Goal: Transaction & Acquisition: Obtain resource

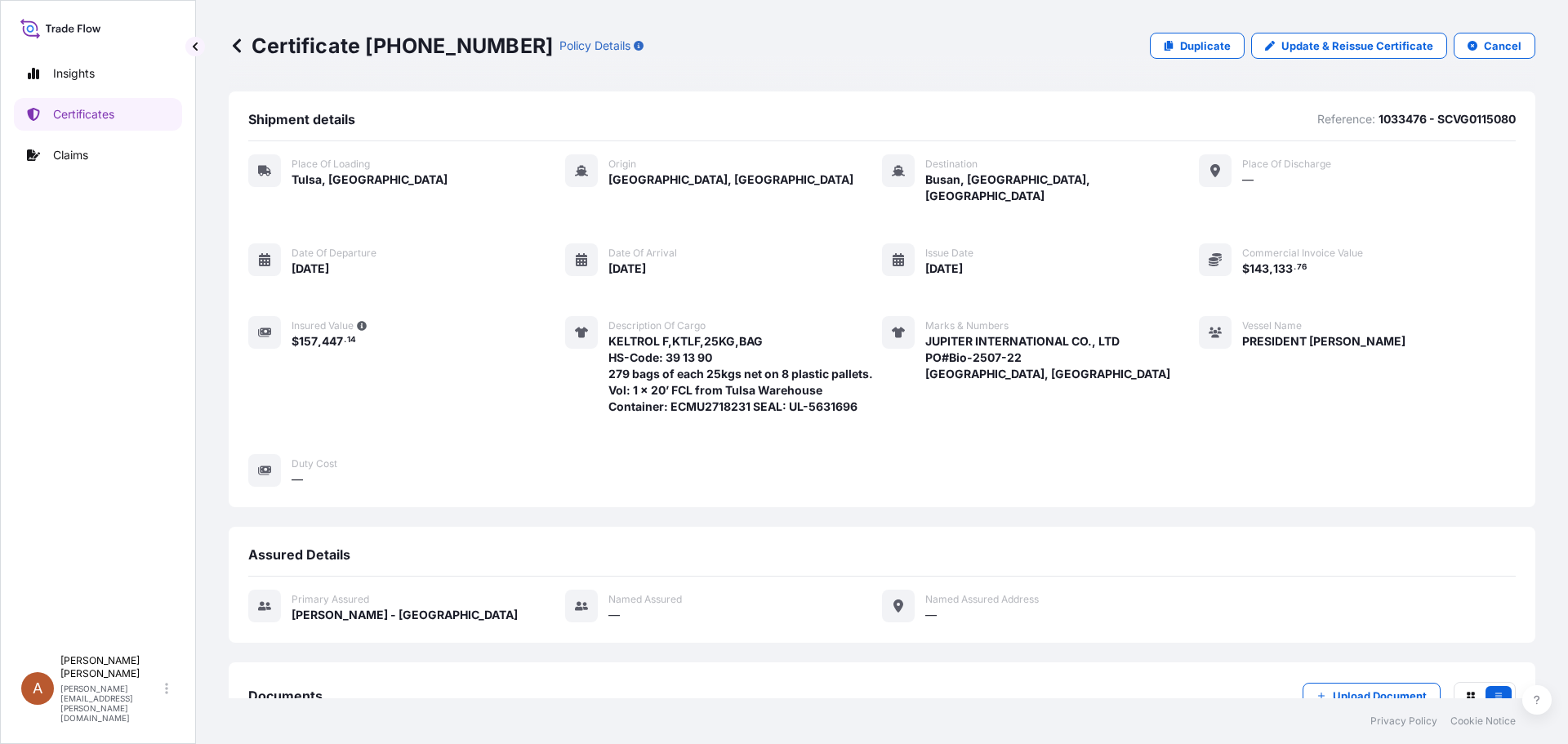
scroll to position [202, 0]
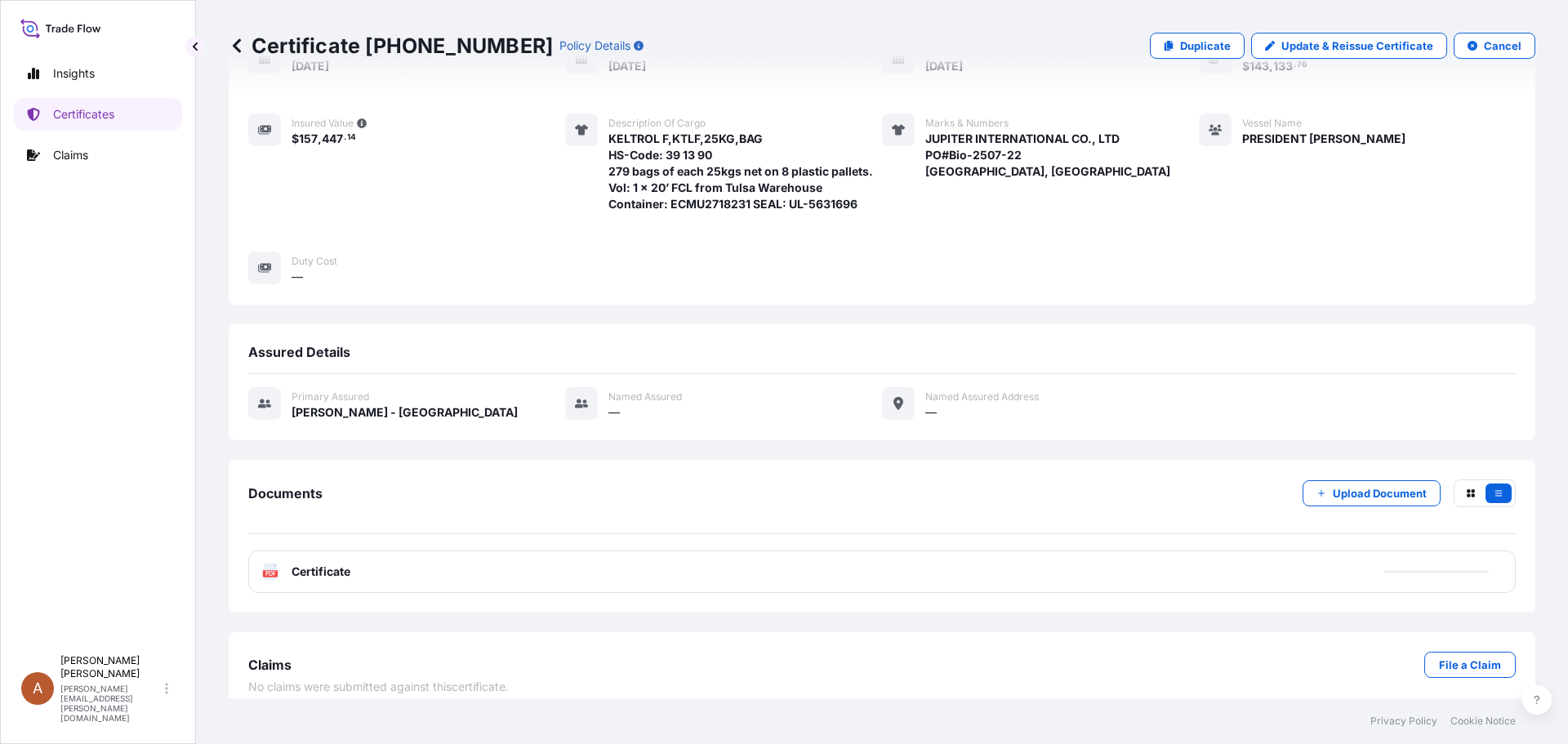
click at [239, 43] on icon at bounding box center [237, 46] width 16 height 16
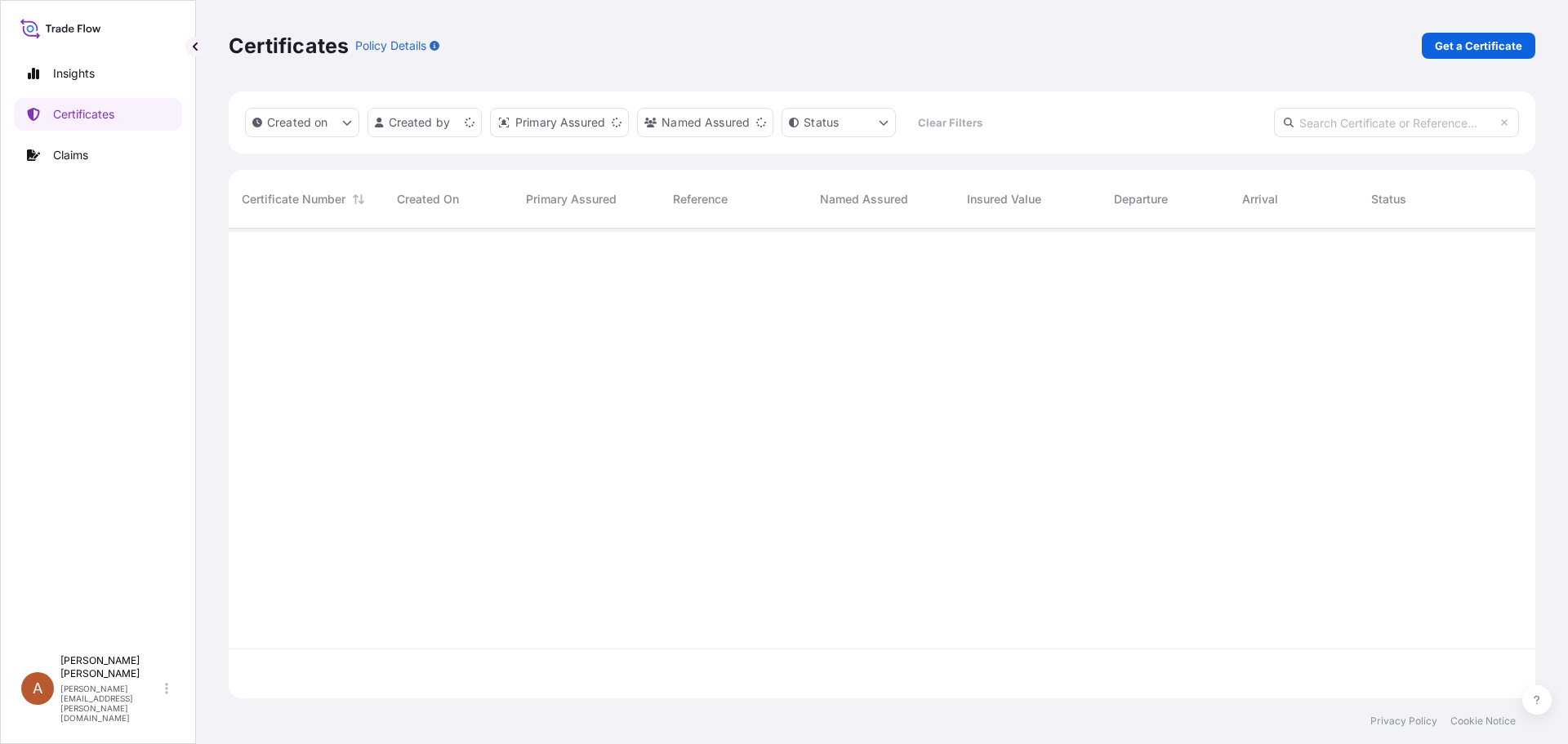
scroll to position [466, 1294]
click at [1480, 49] on p "Get a Certificate" at bounding box center [1479, 46] width 88 height 16
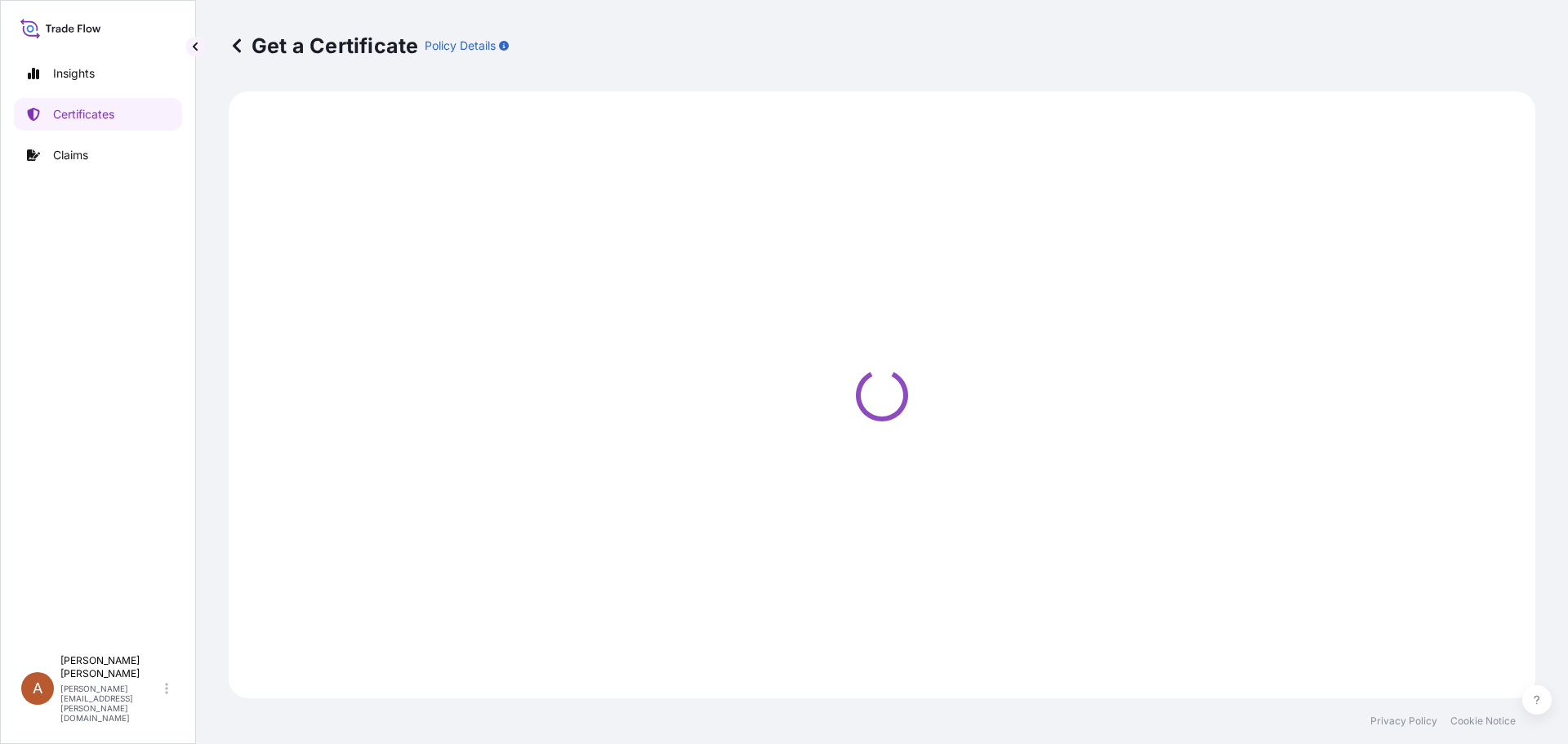
select select "Sea"
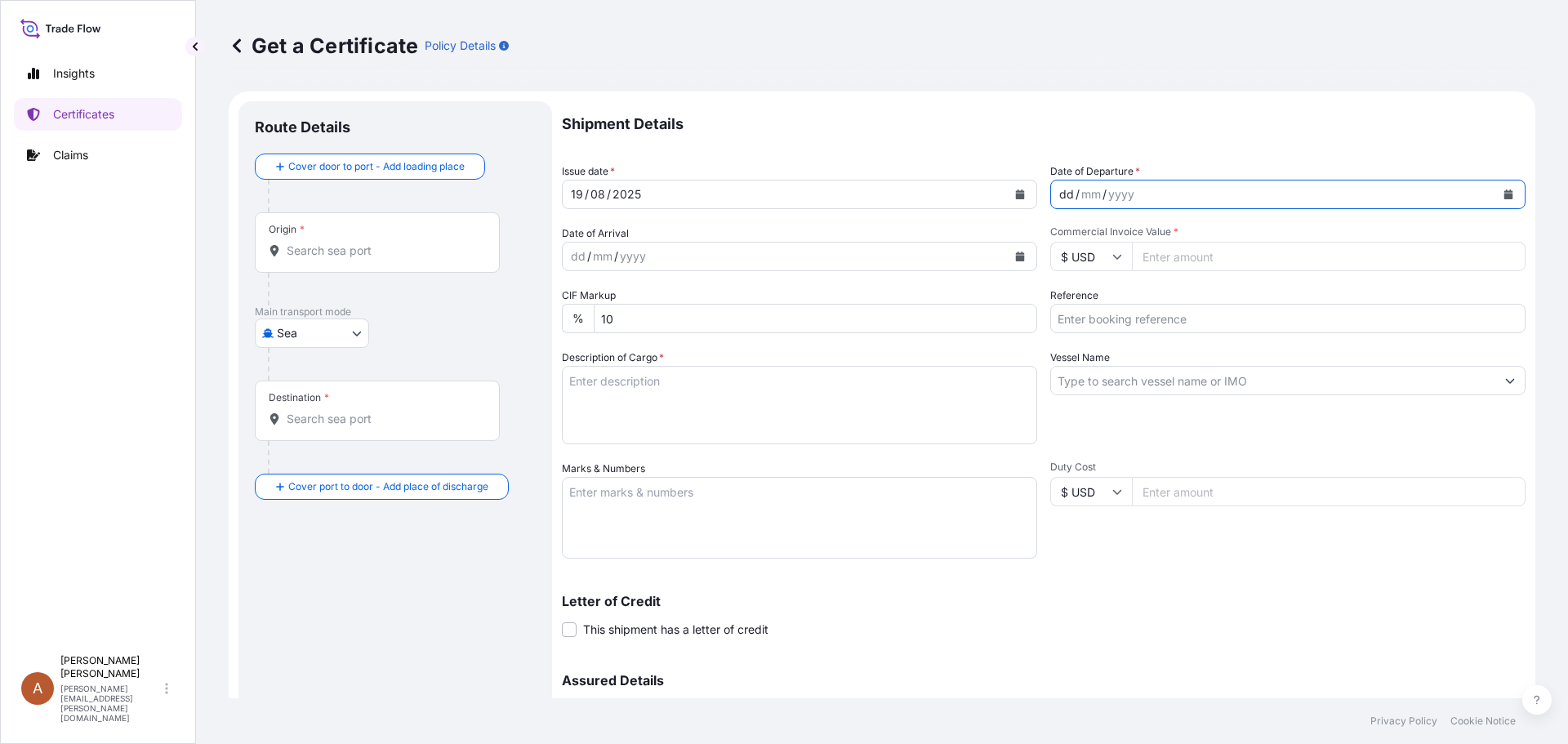
click at [1057, 196] on div "dd" at bounding box center [1066, 193] width 18 height 19
click at [304, 252] on input "Origin *" at bounding box center [382, 251] width 192 height 16
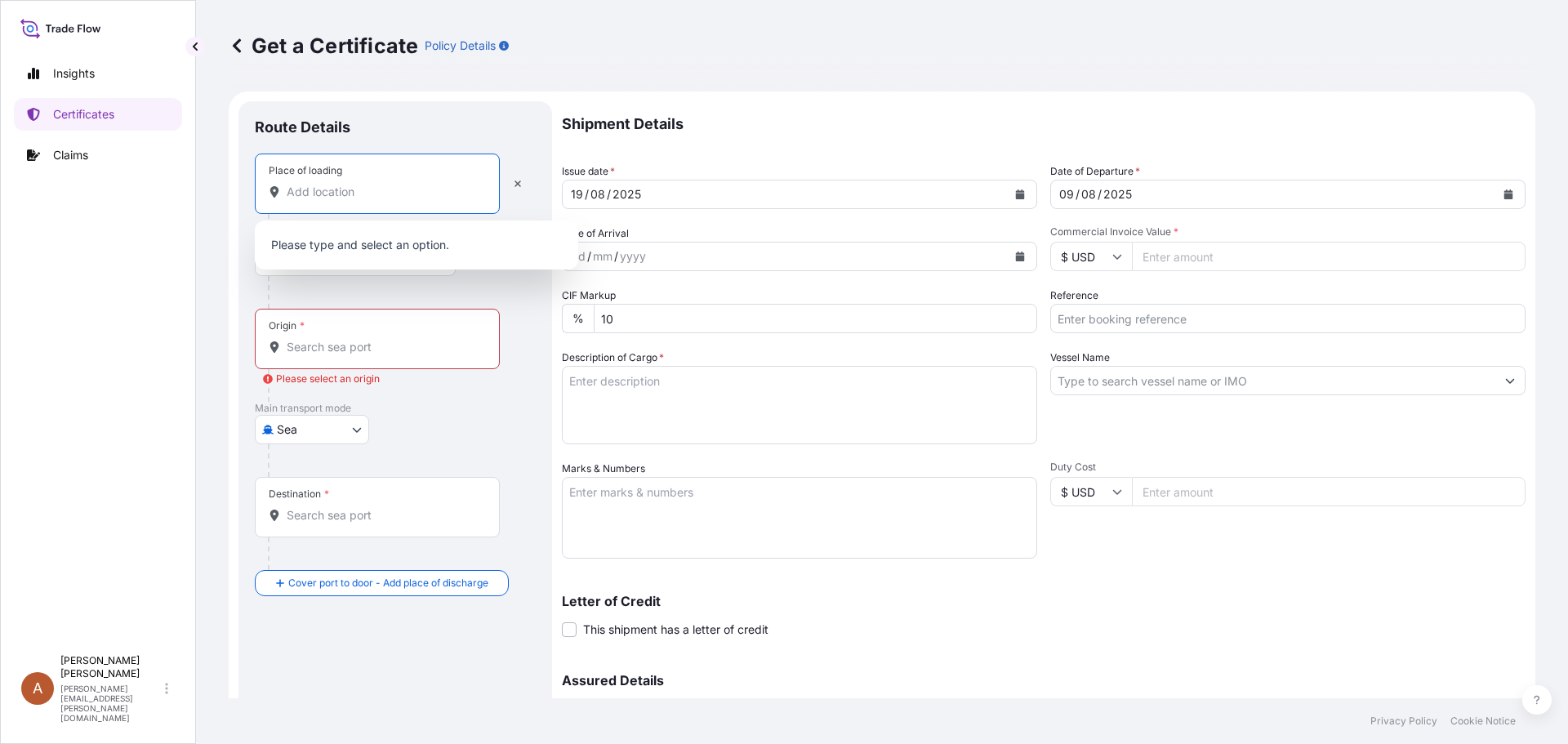
click at [296, 195] on input "Place of loading" at bounding box center [382, 191] width 192 height 16
type input "d"
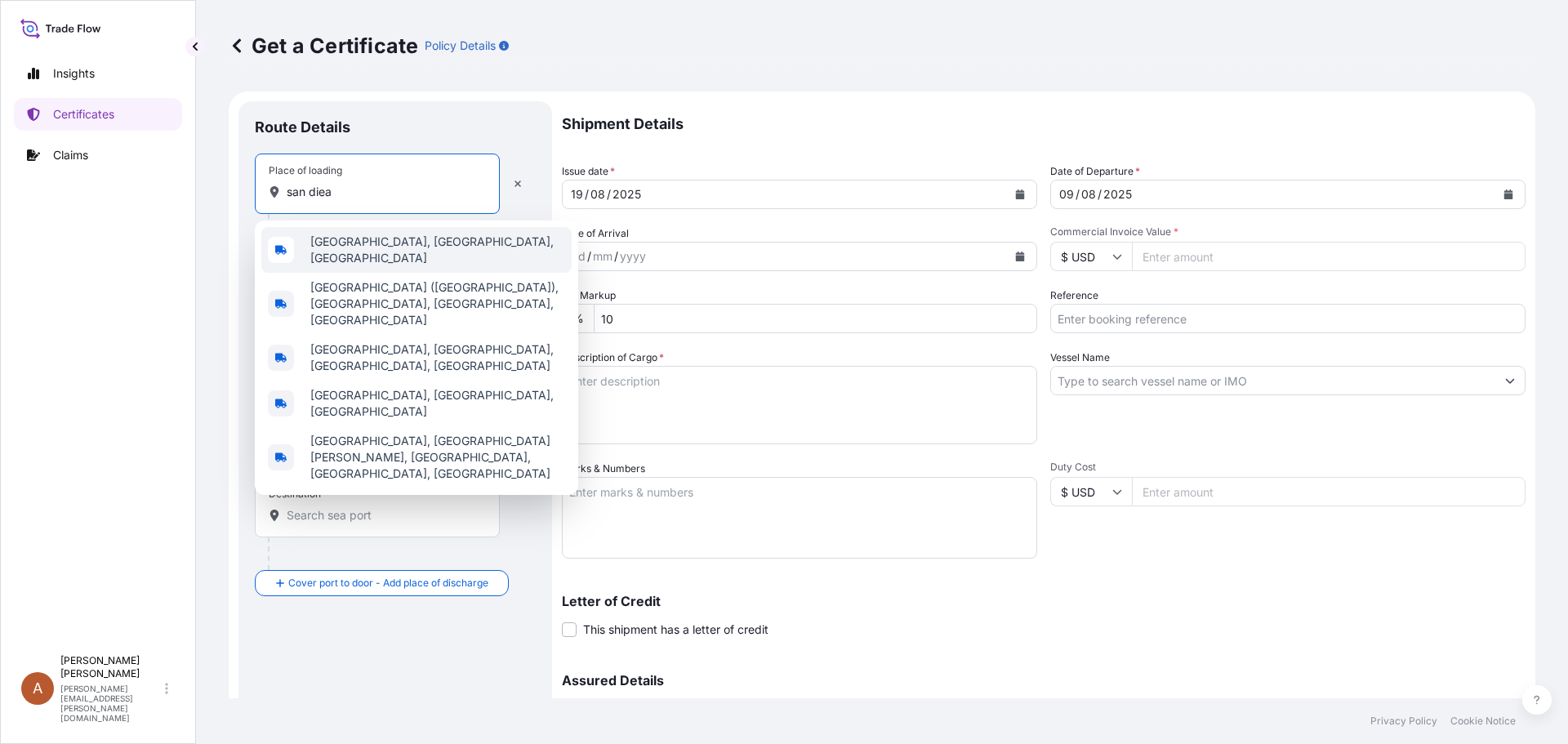
click at [325, 238] on div "[GEOGRAPHIC_DATA], [GEOGRAPHIC_DATA], [GEOGRAPHIC_DATA]" at bounding box center [416, 250] width 310 height 46
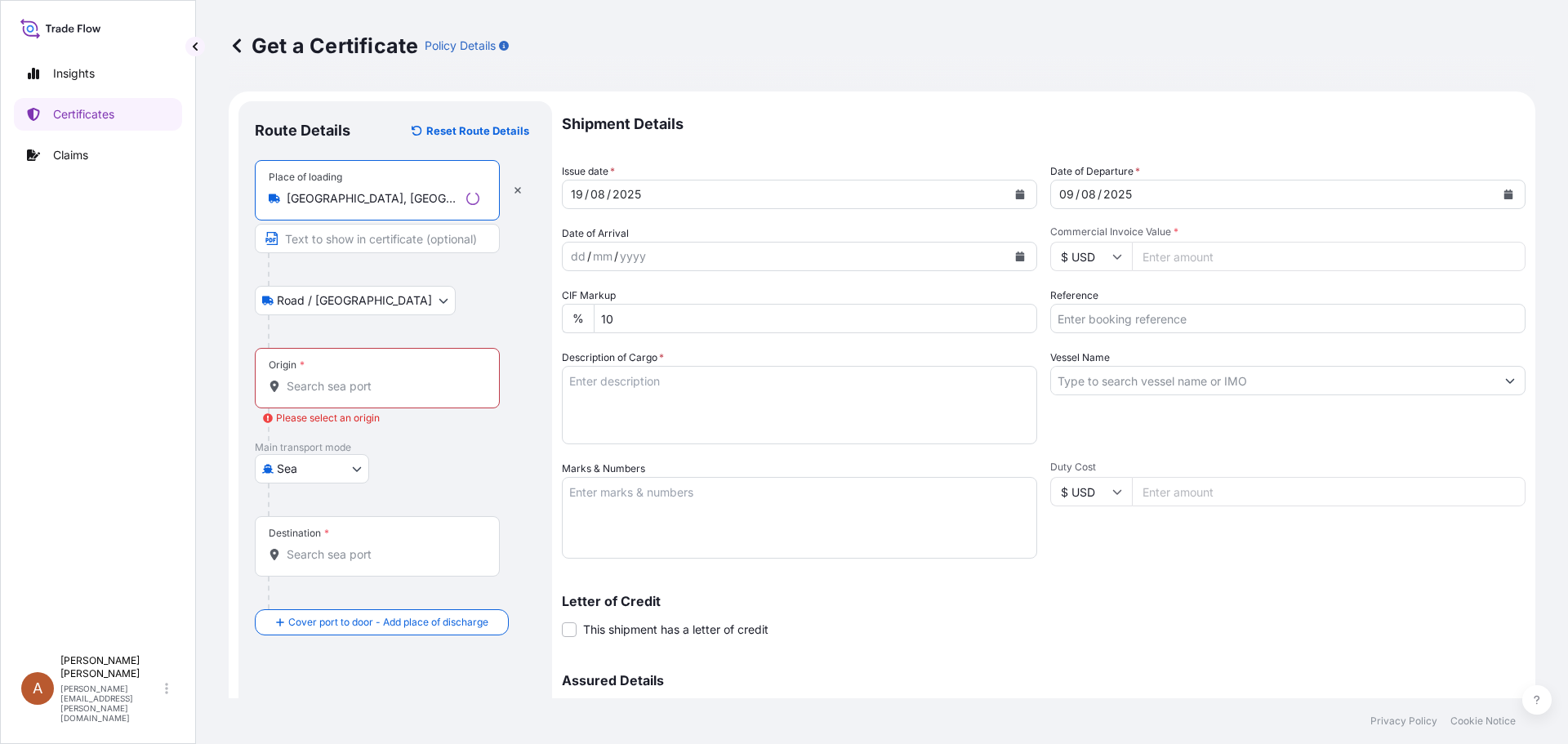
type input "[GEOGRAPHIC_DATA], [GEOGRAPHIC_DATA], [GEOGRAPHIC_DATA]"
click at [293, 379] on input "Origin * Please select an origin" at bounding box center [382, 387] width 192 height 16
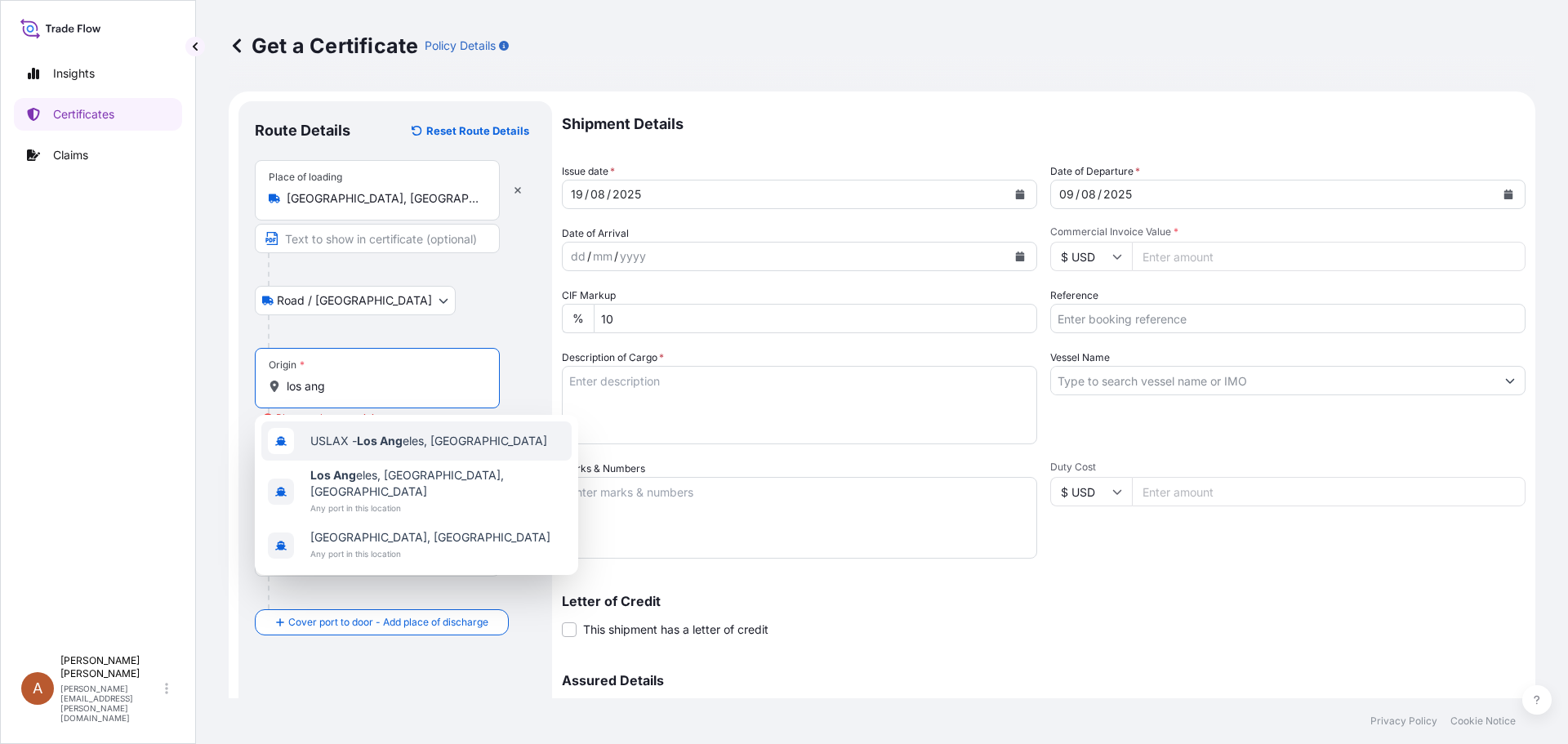
click at [347, 443] on span "USLAX - Los Ang eles, [GEOGRAPHIC_DATA]" at bounding box center [429, 440] width 237 height 16
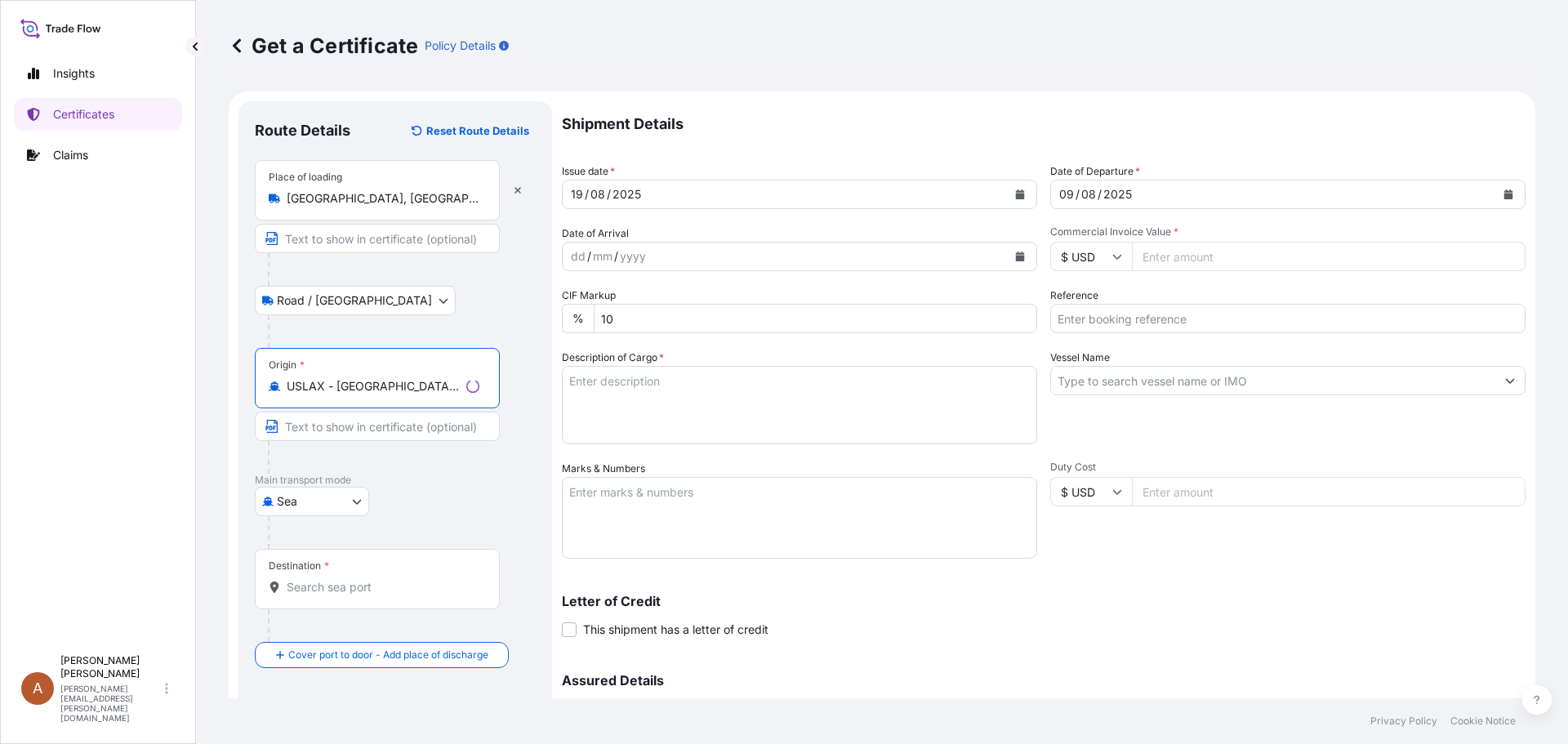
type input "USLAX - [GEOGRAPHIC_DATA], [GEOGRAPHIC_DATA]"
click at [302, 584] on input "Destination *" at bounding box center [382, 587] width 192 height 16
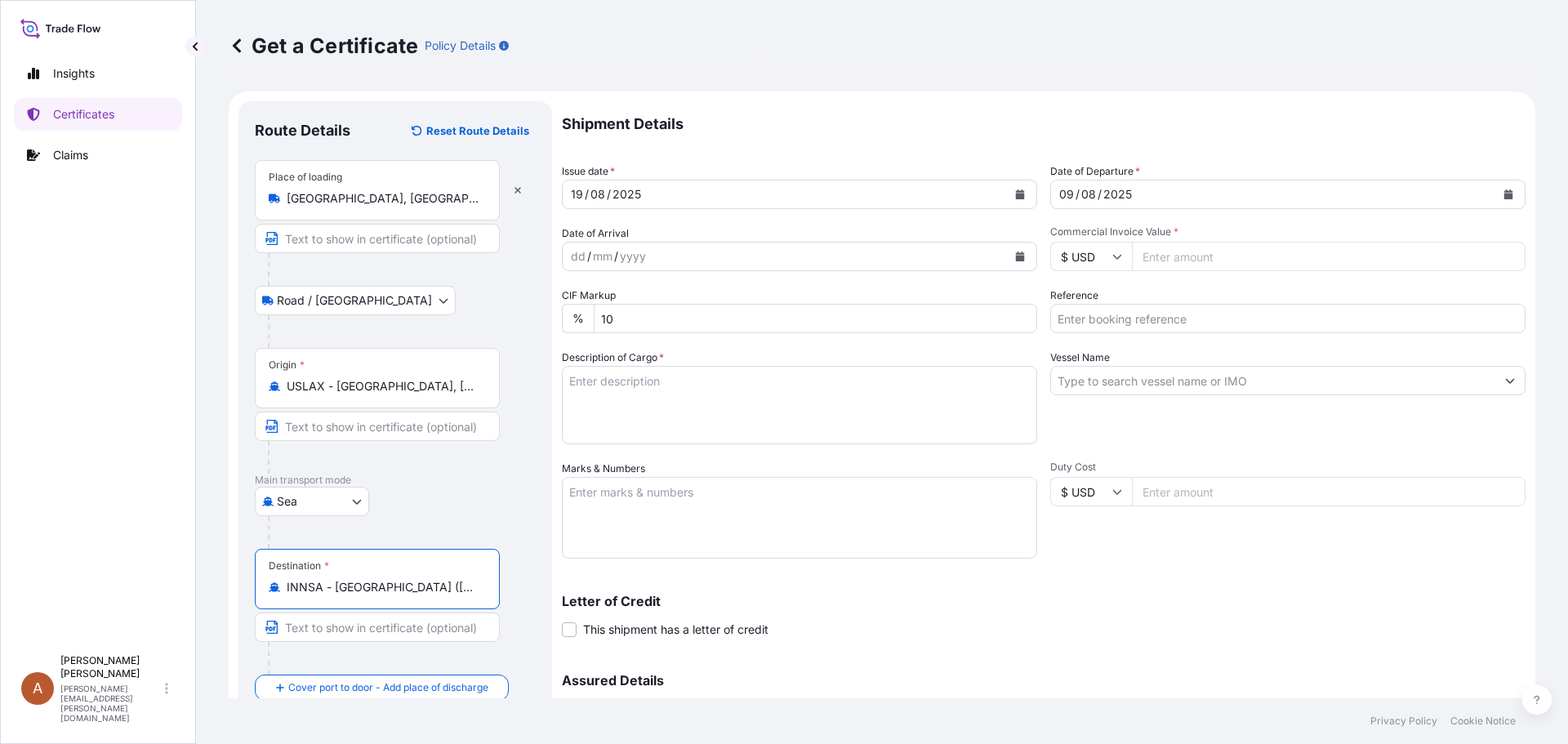
type input "INNSA - [GEOGRAPHIC_DATA] ([PERSON_NAME]), [GEOGRAPHIC_DATA]"
click at [570, 253] on div "dd" at bounding box center [578, 255] width 18 height 19
click at [1166, 256] on input "Commercial Invoice Value *" at bounding box center [1329, 256] width 394 height 29
type input "62900"
click at [1109, 316] on input "Reference" at bounding box center [1287, 318] width 475 height 29
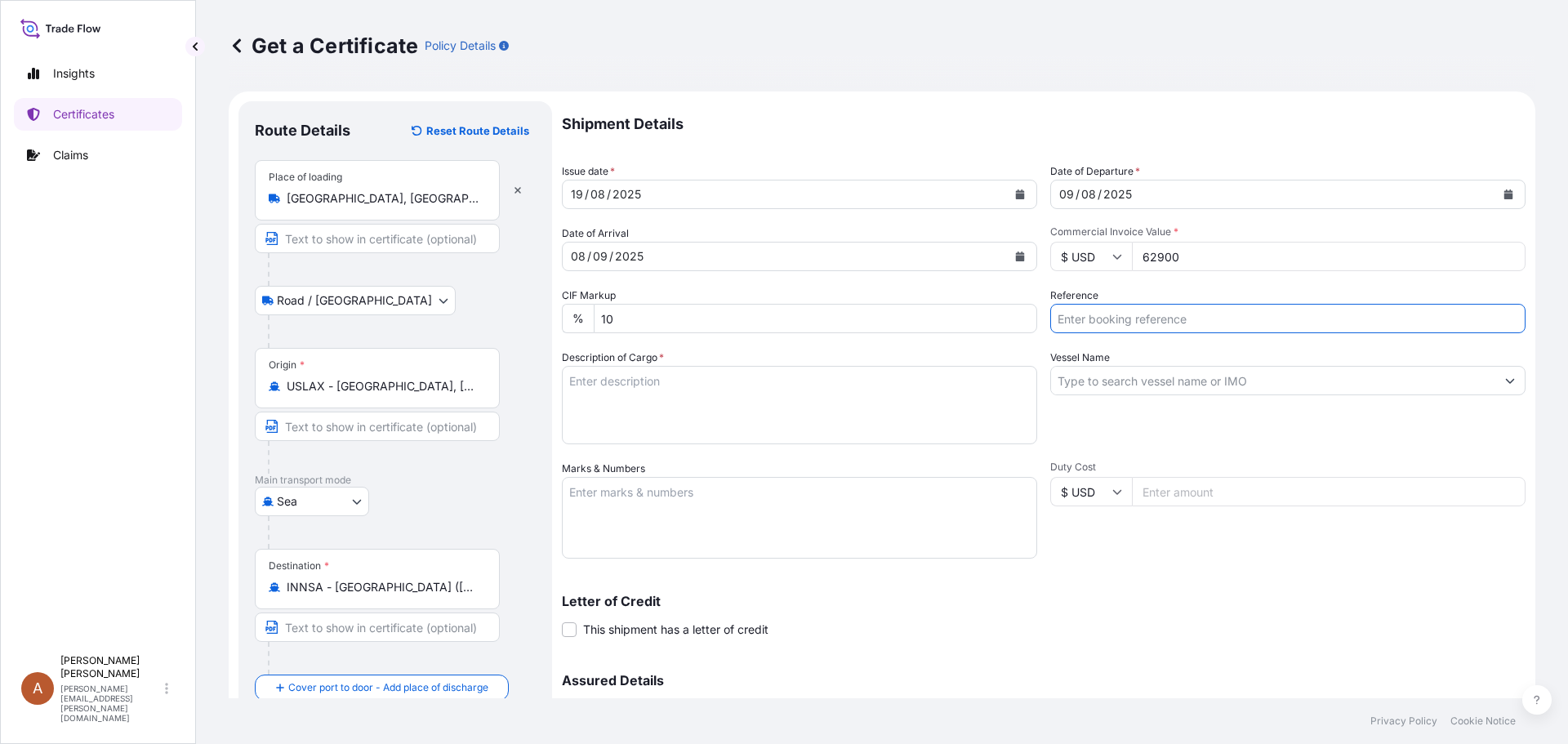
click at [1057, 316] on input "Reference" at bounding box center [1287, 318] width 475 height 29
type input "10325289 / SCVG0114658"
click at [638, 370] on textarea "Description of Cargo *" at bounding box center [799, 405] width 475 height 78
paste textarea "ARBALON R-50,1000KG,TOTE HS-Code: 39 12 90"
click at [568, 412] on textarea "ARBALON R-50,1000KG,TOTE HS-Code: 39 12 90" at bounding box center [799, 405] width 475 height 78
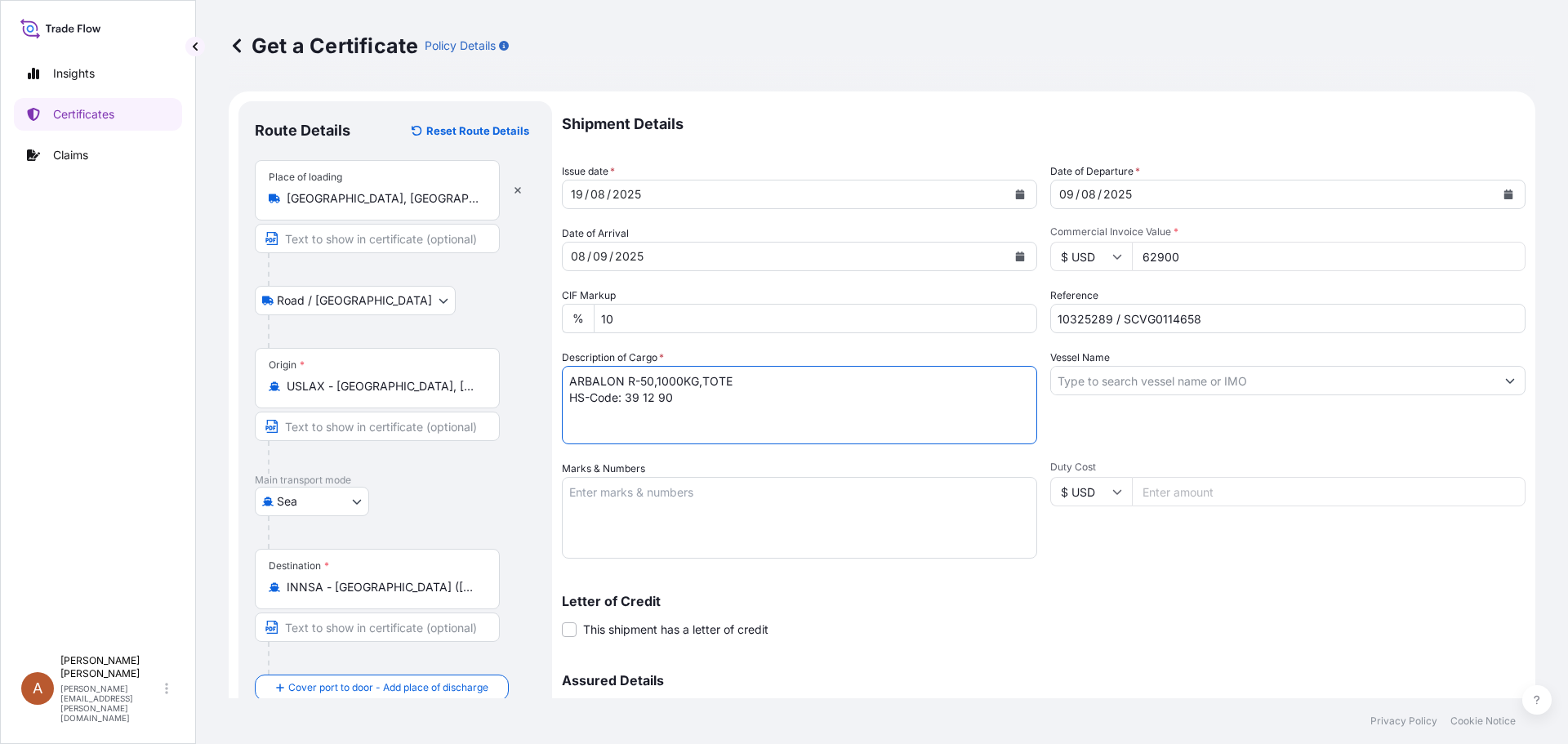
paste textarea "10 Totes of each 1,000kgs on 10 heat treated pallets Vol: 1 x 20’ FCL from [GEO…"
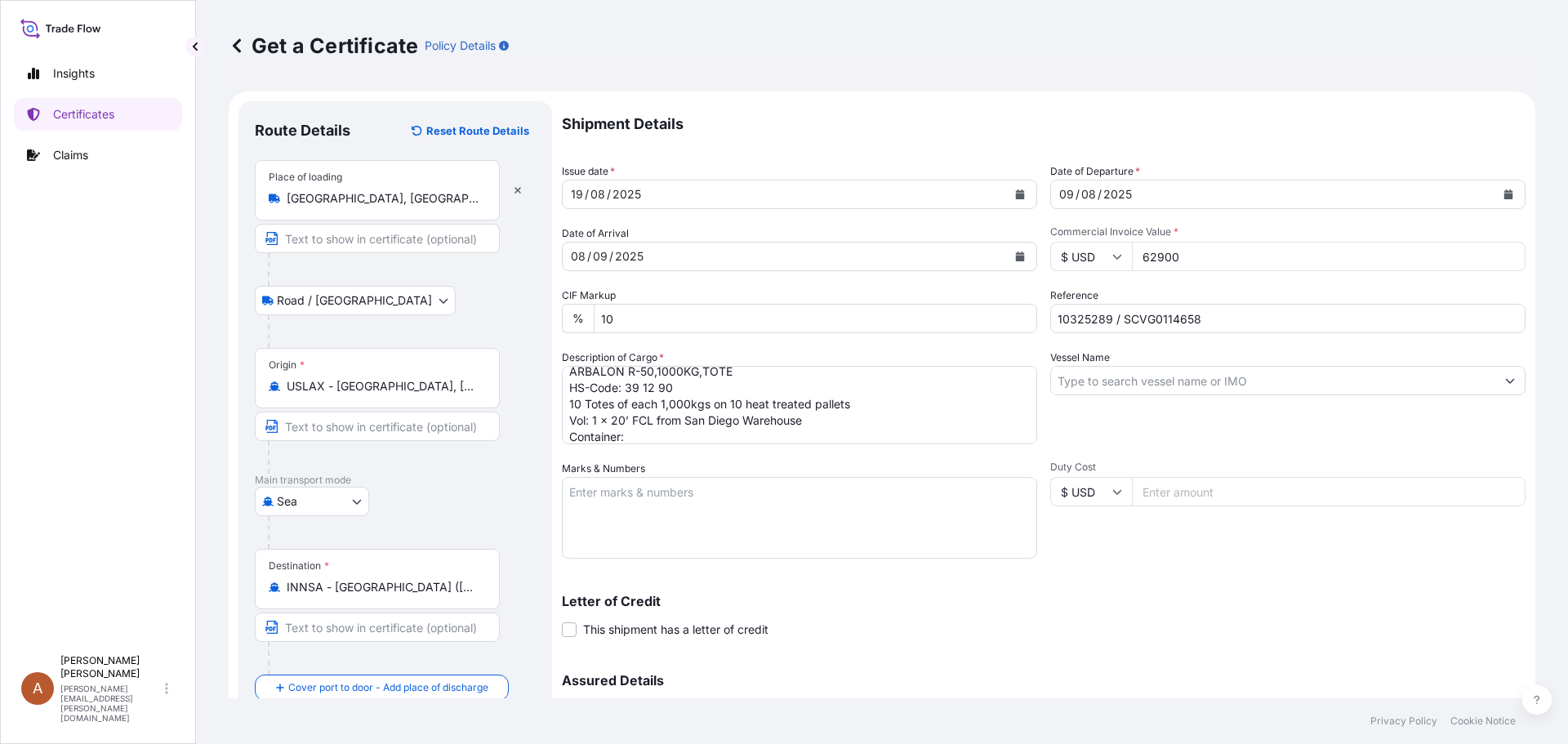
click at [632, 437] on textarea "ARBALON R-50,1000KG,TOTE HS-Code: 39 12 90 10 Totes of each 1,000kgs on 10 heat…" at bounding box center [799, 405] width 475 height 78
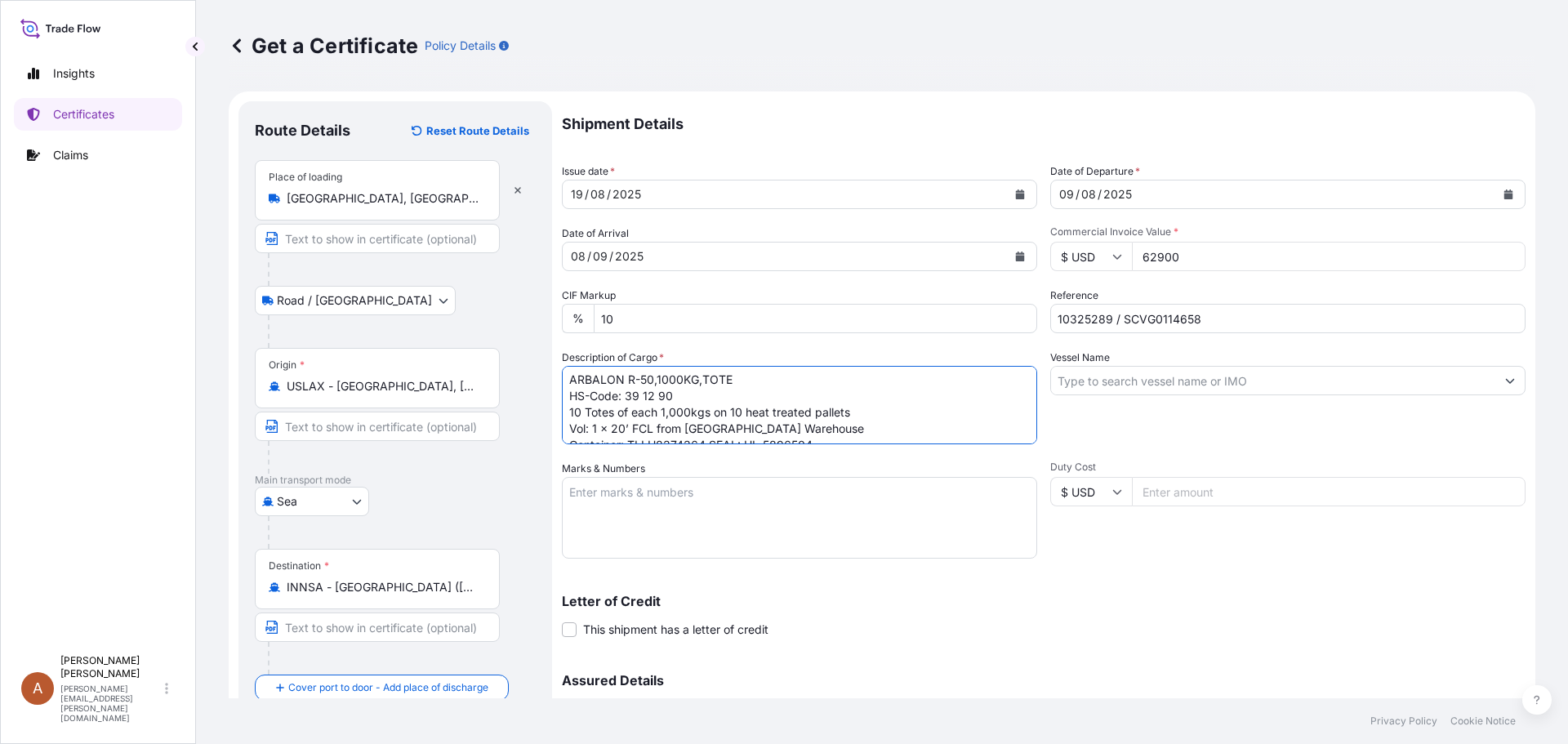
scroll to position [0, 0]
type textarea "ARBALON R-50,1000KG,TOTE HS-Code: 39 12 90 10 Totes of each 1,000kgs on 10 heat…"
click at [608, 498] on textarea "Marks & Numbers" at bounding box center [799, 518] width 475 height 82
click at [607, 507] on textarea "Marks & Numbers" at bounding box center [799, 518] width 475 height 82
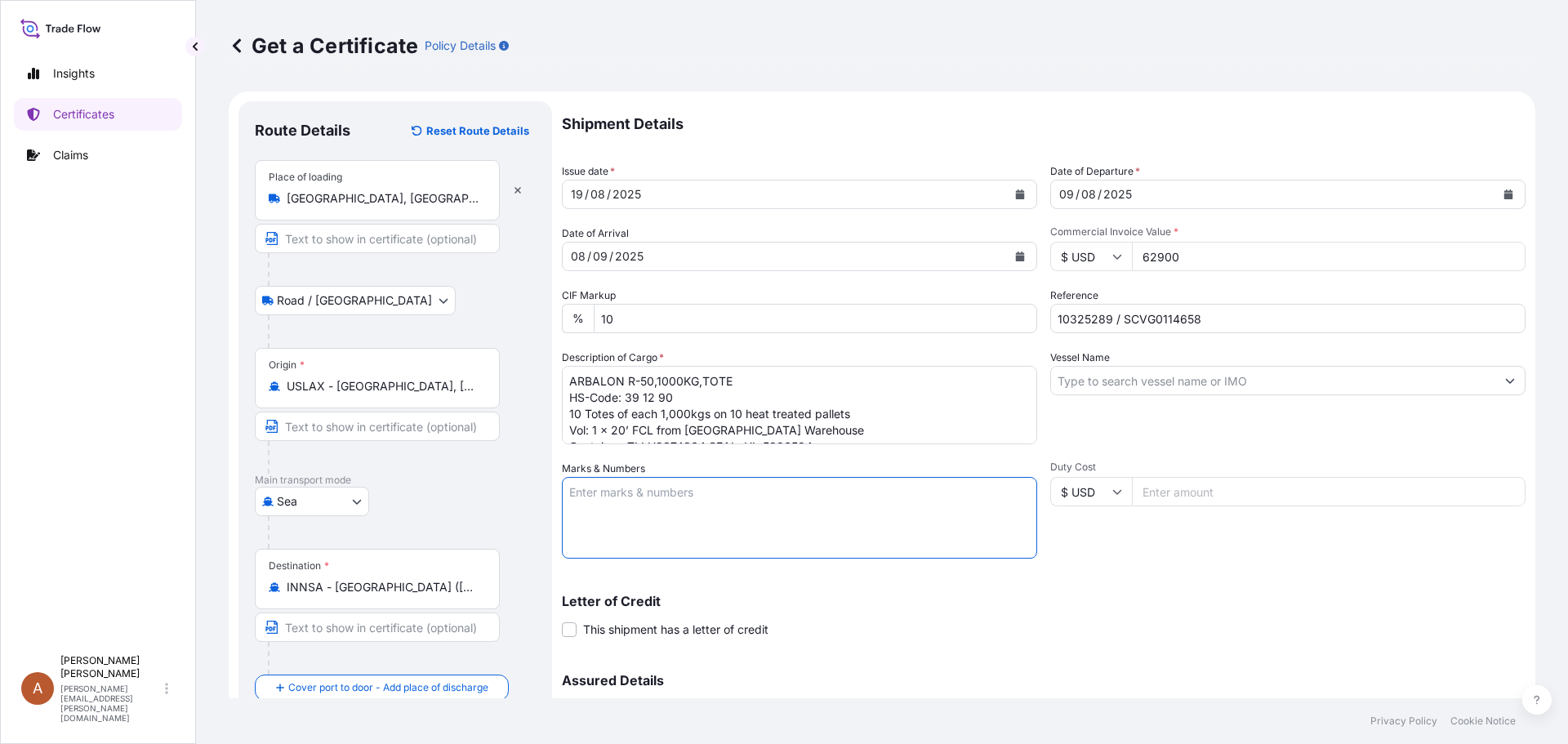
paste textarea "Nivea India Pvt. Ltd PO#4530412503 [GEOGRAPHIC_DATA]"
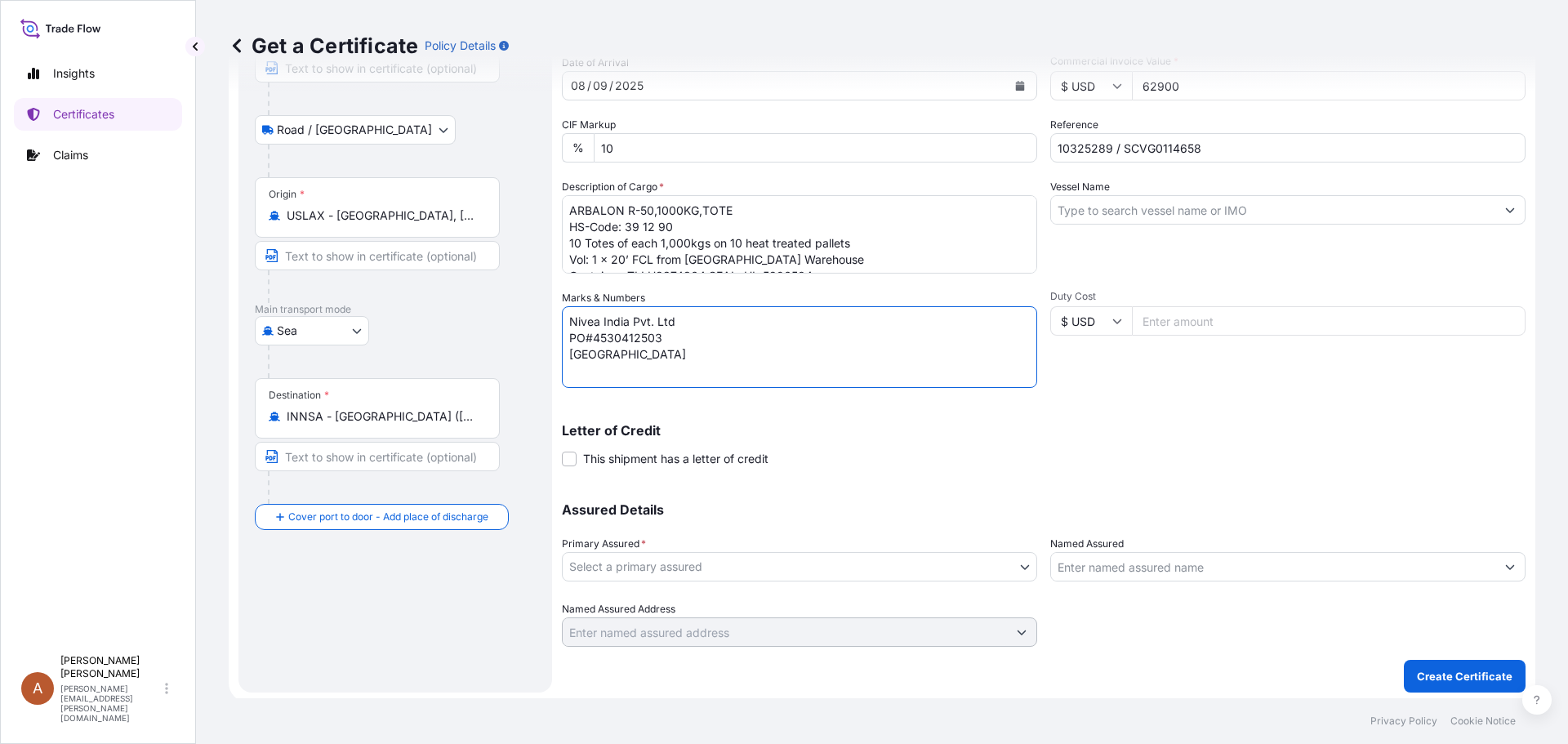
scroll to position [175, 0]
type textarea "Nivea India Pvt. Ltd PO#4530412503 [GEOGRAPHIC_DATA]"
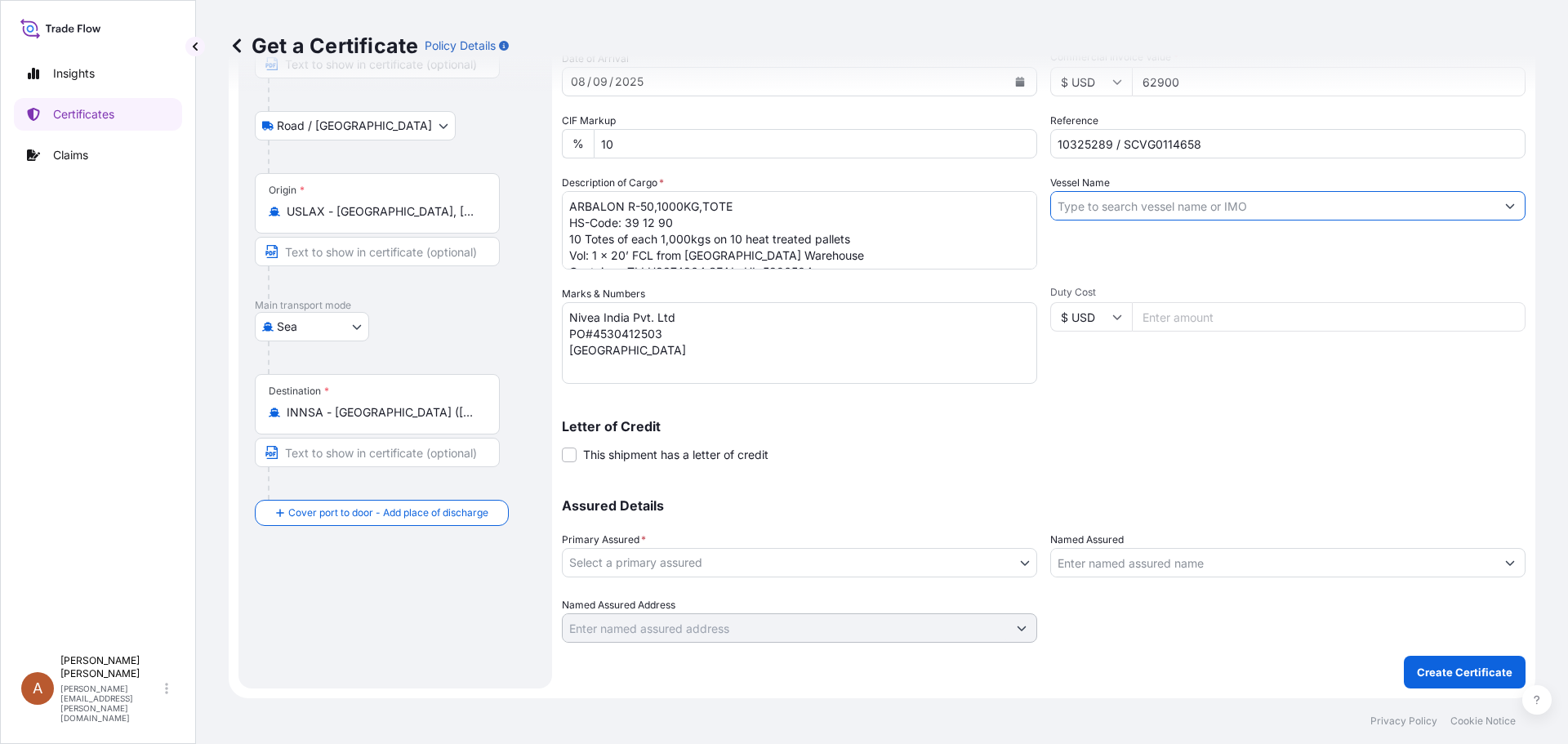
click at [1104, 208] on input "Vessel Name" at bounding box center [1272, 205] width 444 height 29
click at [1065, 204] on input "Vessel Name" at bounding box center [1272, 205] width 444 height 29
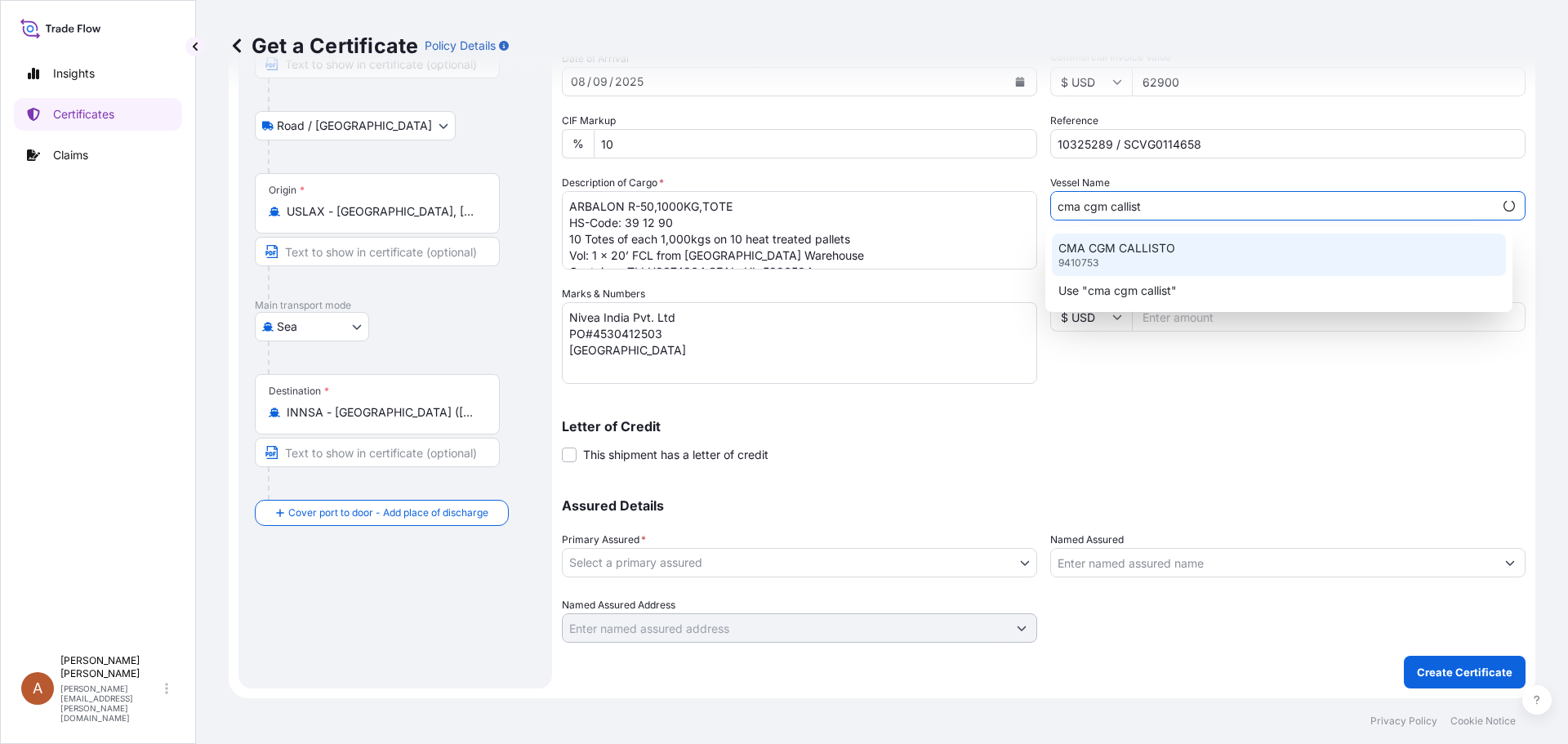
click at [1117, 242] on p "CMA CGM CALLISTO" at bounding box center [1116, 248] width 117 height 16
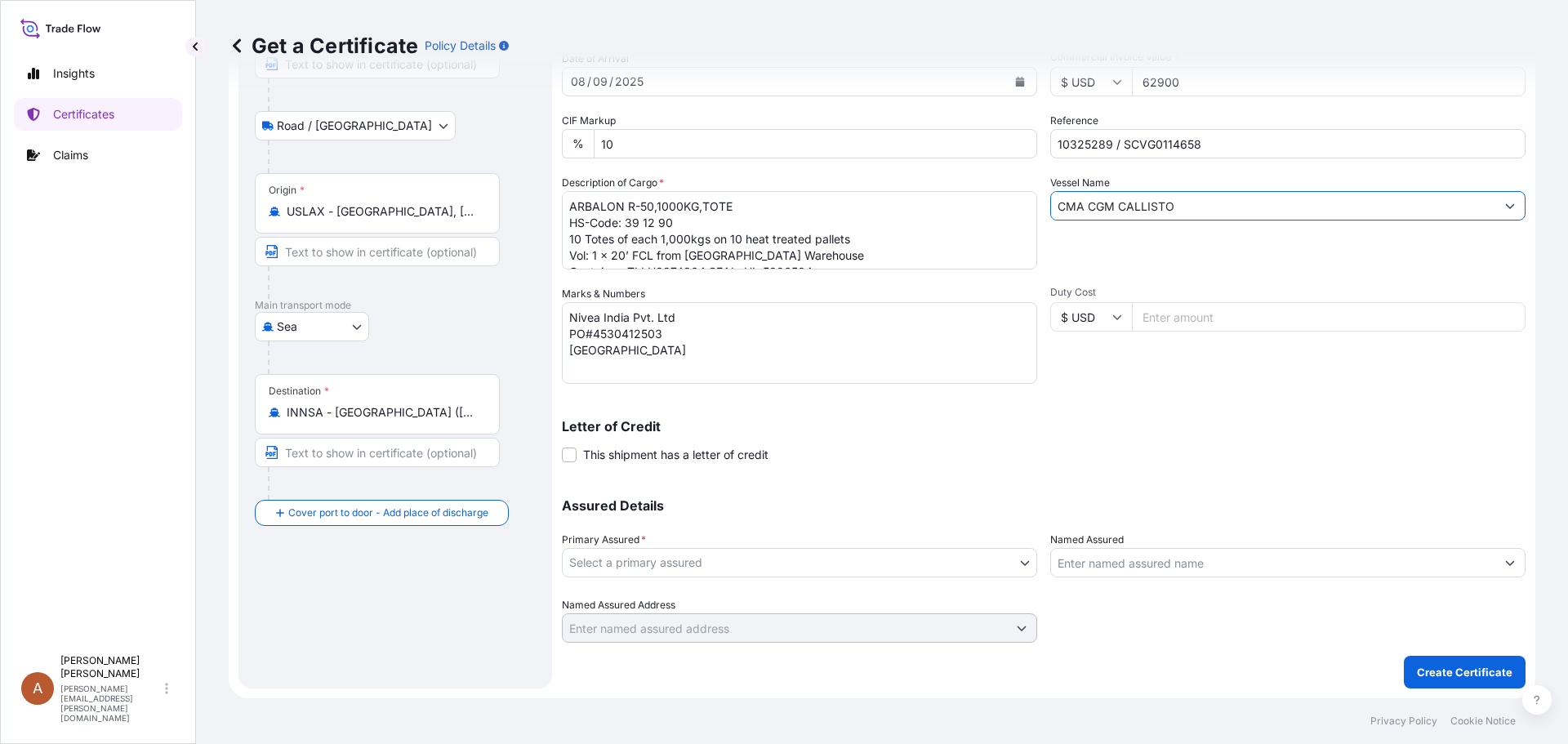
type input "CMA CGM CALLISTO"
click at [695, 563] on body "0 options available. 335 options available. 24 options available. 7 options ava…" at bounding box center [784, 372] width 1568 height 744
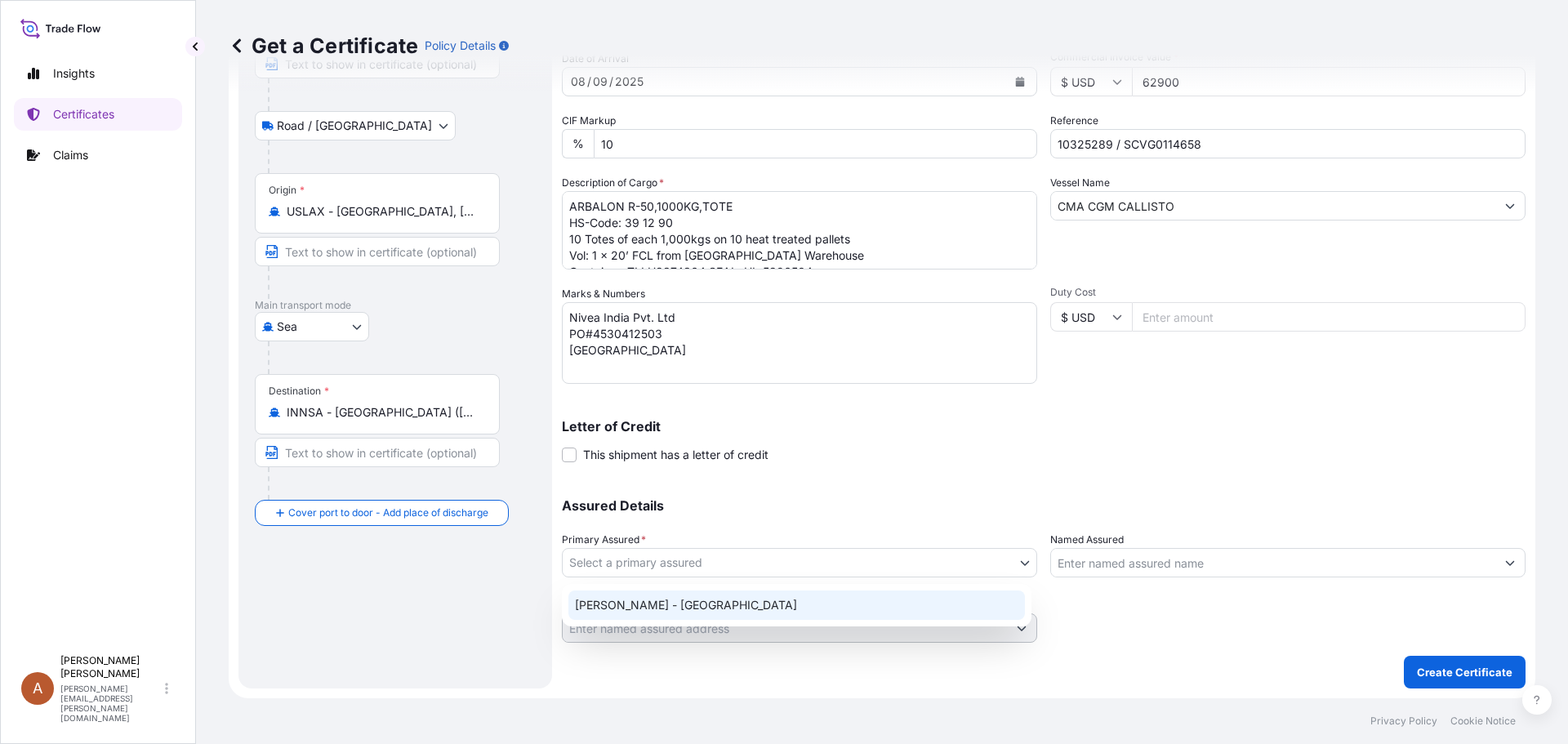
click at [607, 604] on div "[PERSON_NAME] - [GEOGRAPHIC_DATA]" at bounding box center [796, 604] width 456 height 29
select select "31650"
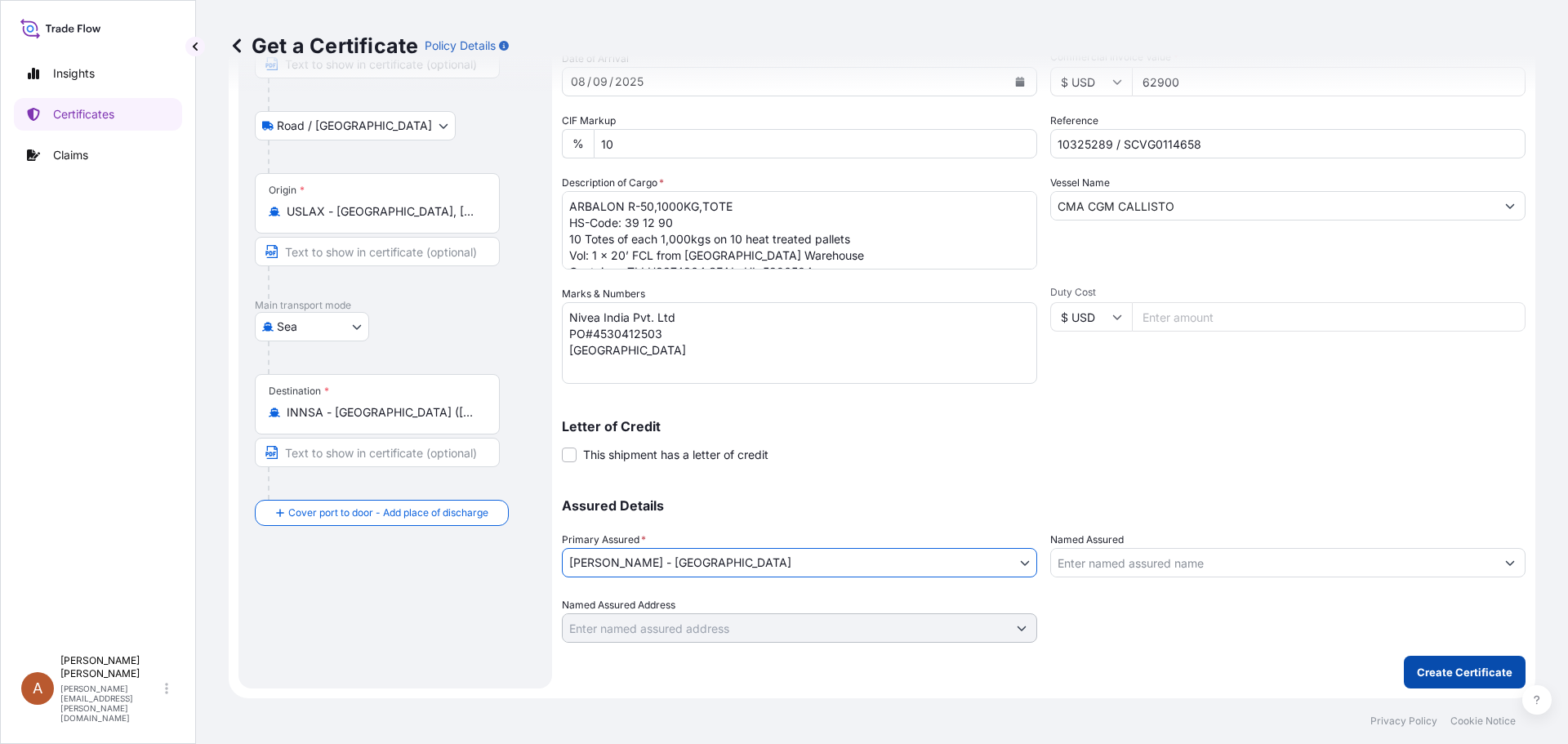
click at [1464, 670] on p "Create Certificate" at bounding box center [1464, 672] width 96 height 16
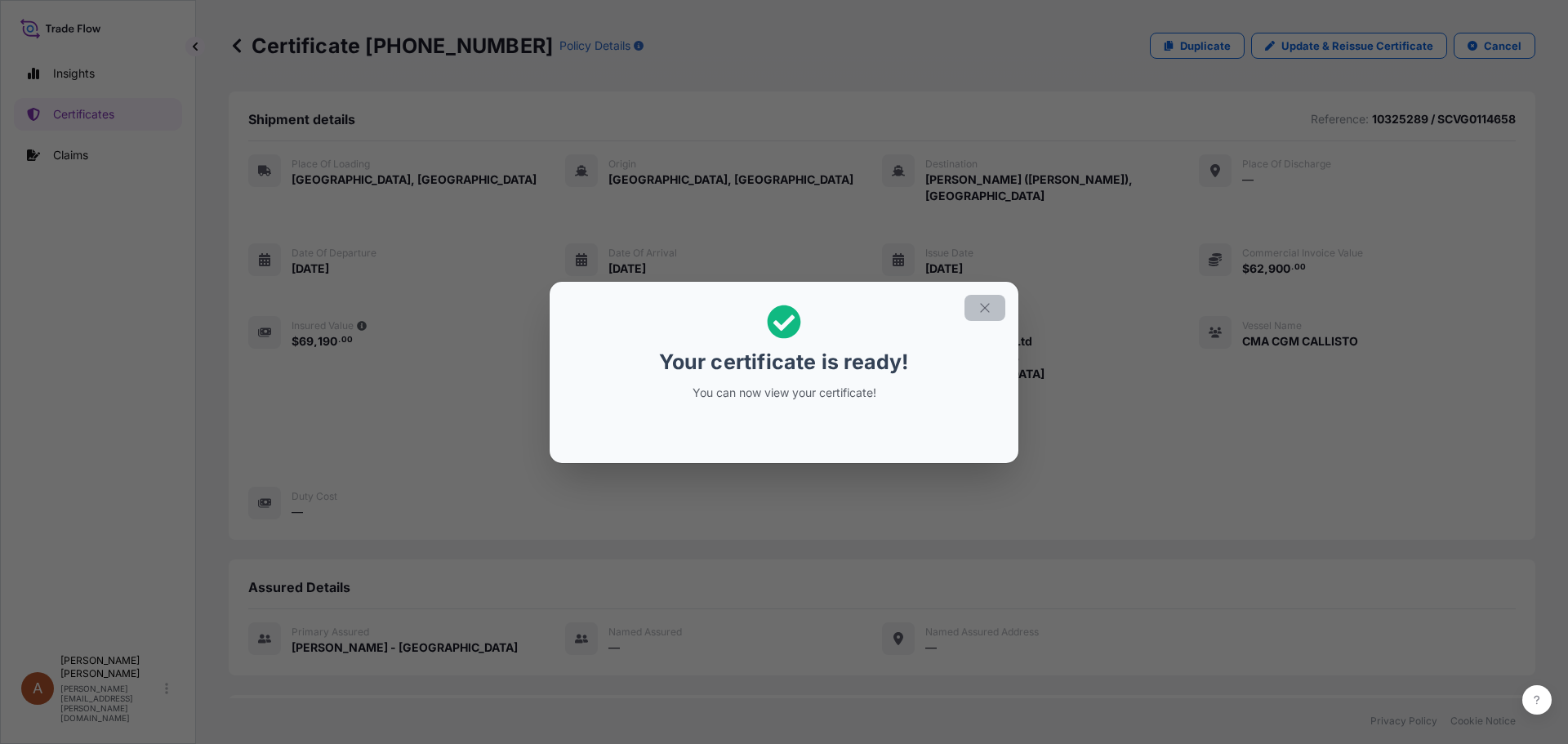
click at [988, 310] on icon "button" at bounding box center [984, 307] width 9 height 9
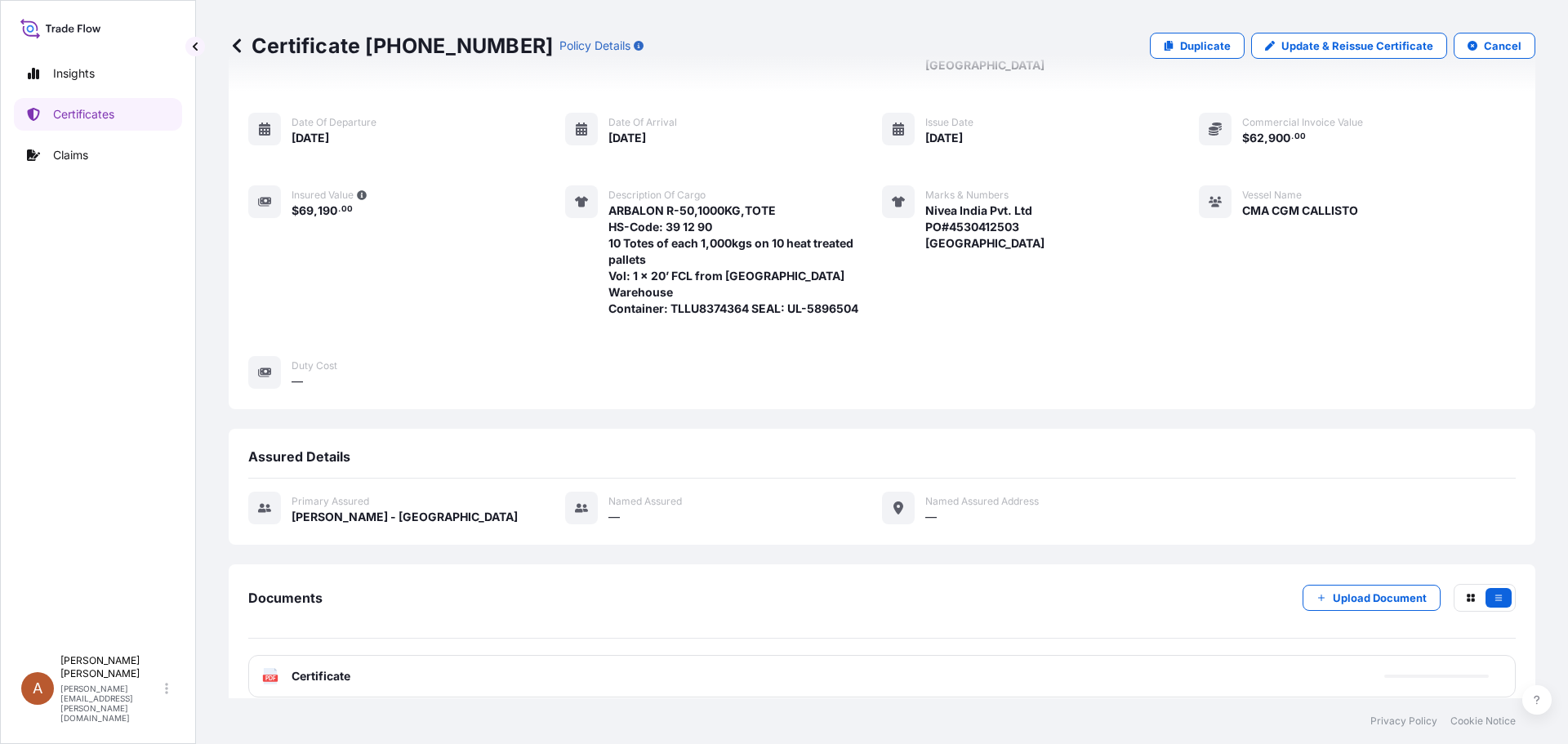
scroll to position [219, 0]
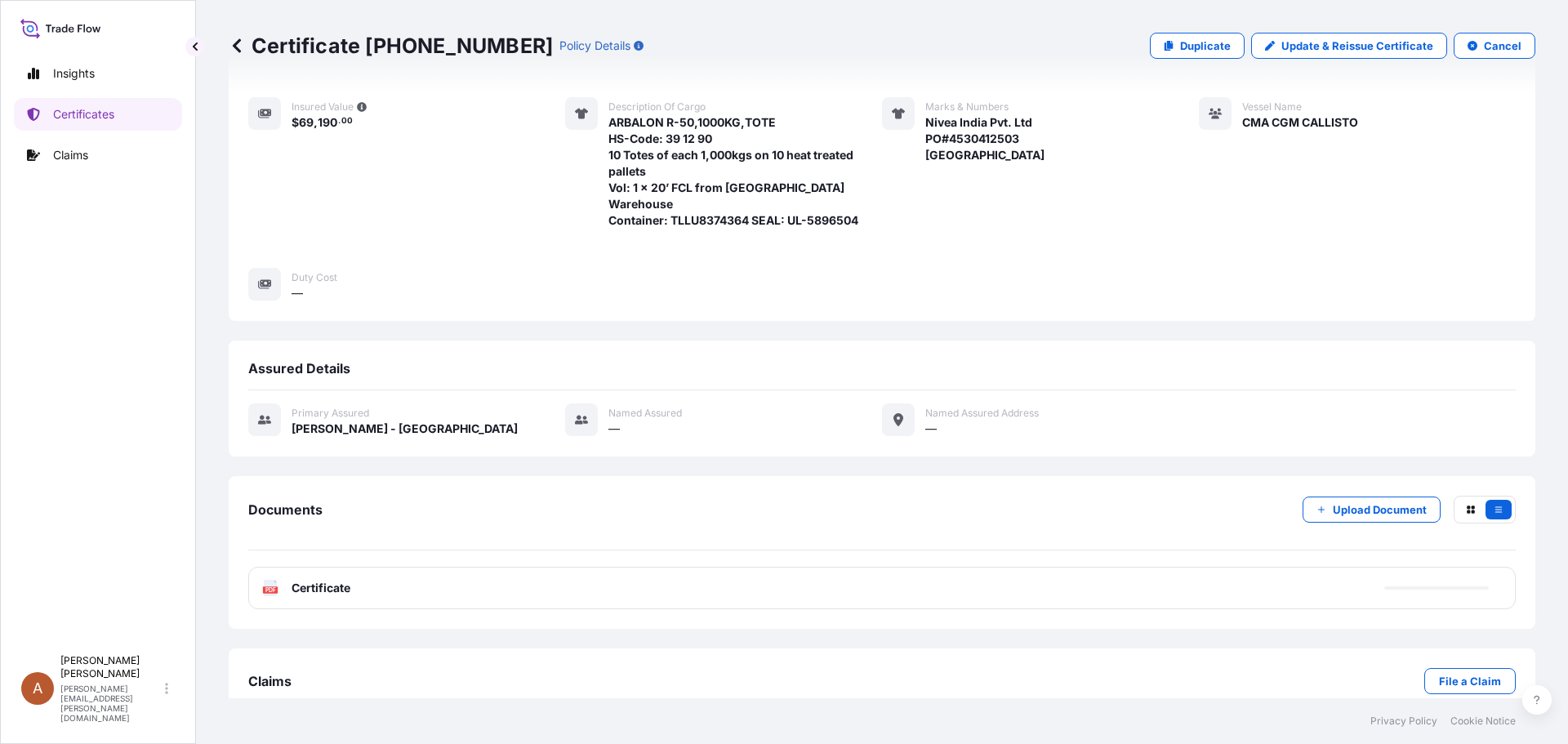
click at [293, 580] on span "Certificate" at bounding box center [321, 588] width 58 height 16
click at [269, 587] on text "PDF" at bounding box center [271, 590] width 11 height 5
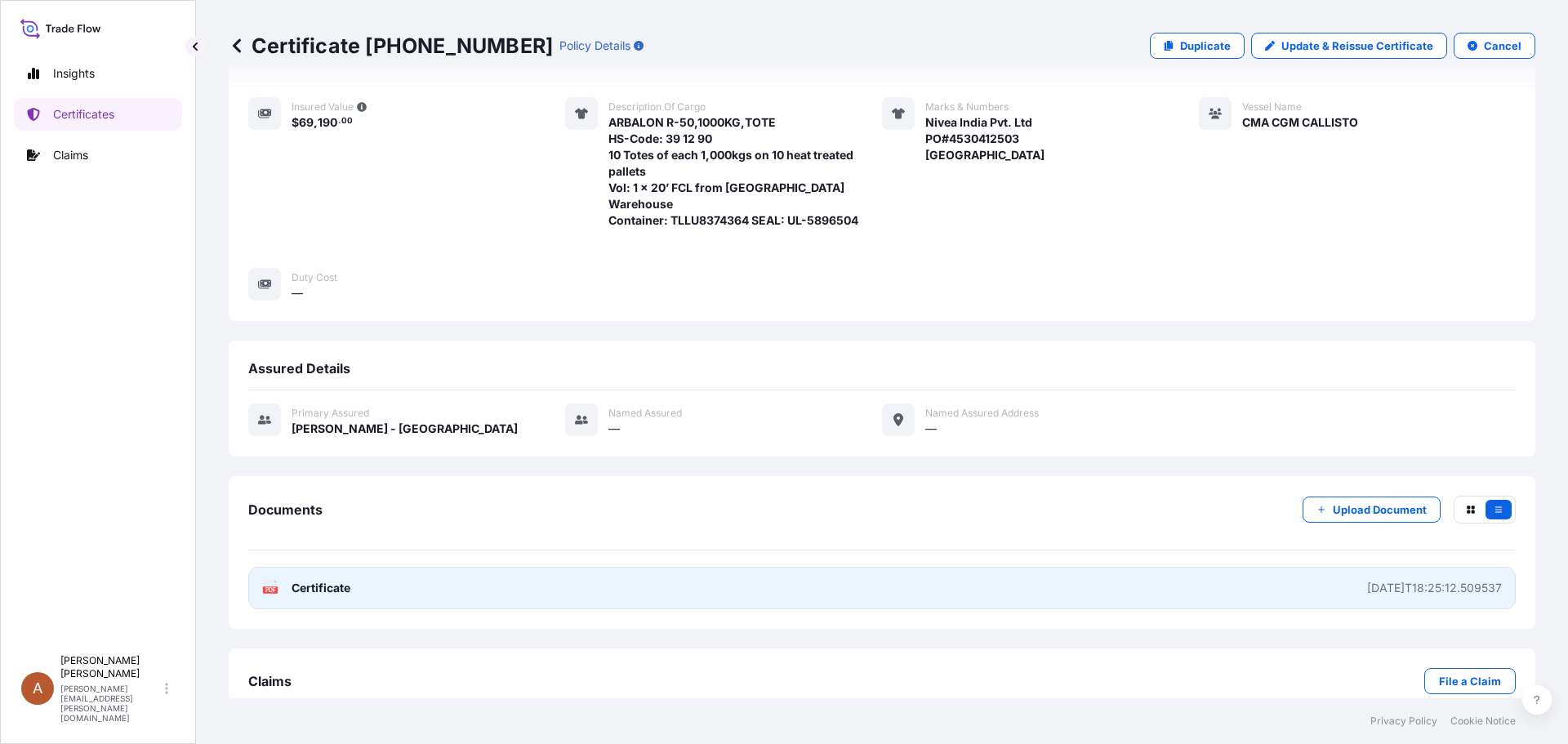
click at [274, 580] on icon at bounding box center [270, 588] width 14 height 16
